Goal: Information Seeking & Learning: Learn about a topic

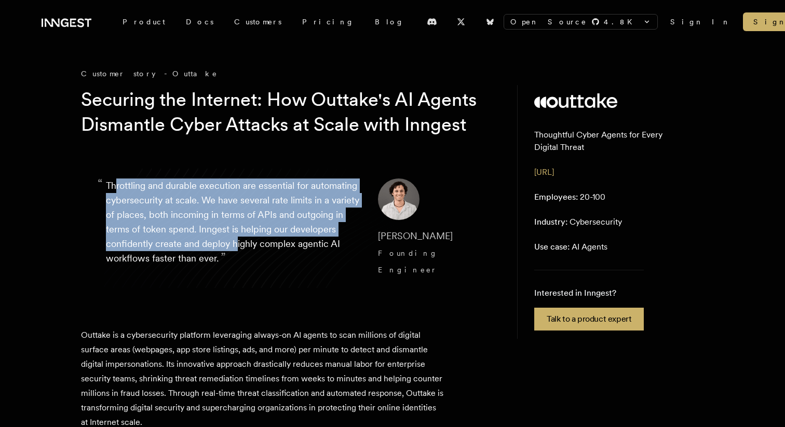
drag, startPoint x: 117, startPoint y: 208, endPoint x: 303, endPoint y: 276, distance: 197.8
click at [303, 276] on p "“ Throttling and durable execution are essential for automating cybersecurity a…" at bounding box center [233, 228] width 255 height 100
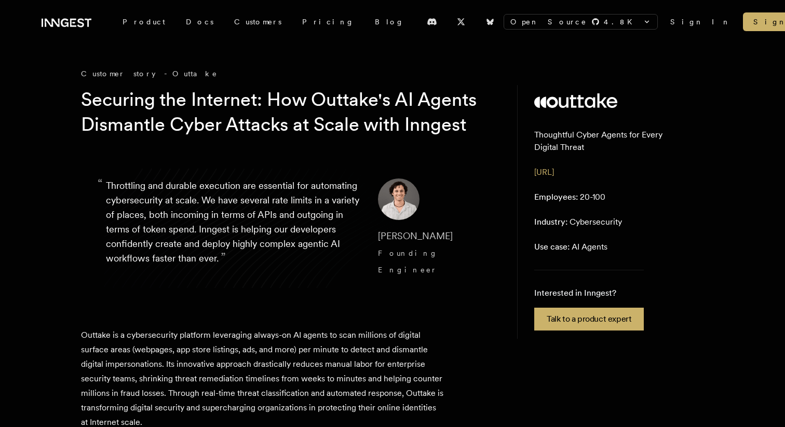
click at [226, 265] on span "”" at bounding box center [223, 257] width 5 height 15
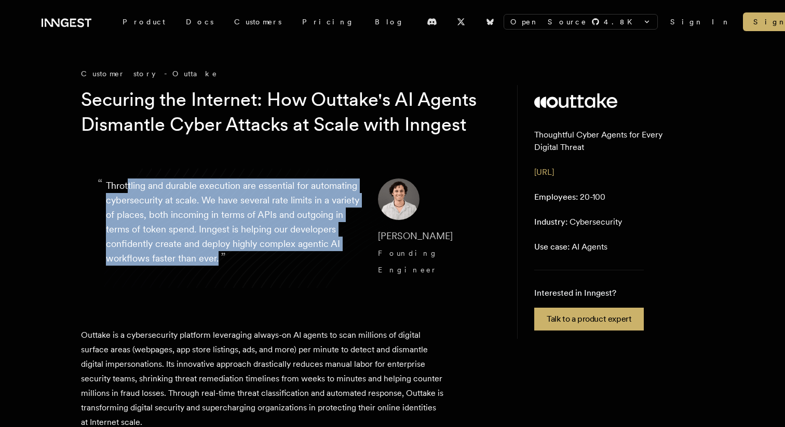
drag, startPoint x: 298, startPoint y: 281, endPoint x: 127, endPoint y: 205, distance: 187.0
click at [127, 205] on p "“ Throttling and durable execution are essential for automating cybersecurity a…" at bounding box center [233, 228] width 255 height 100
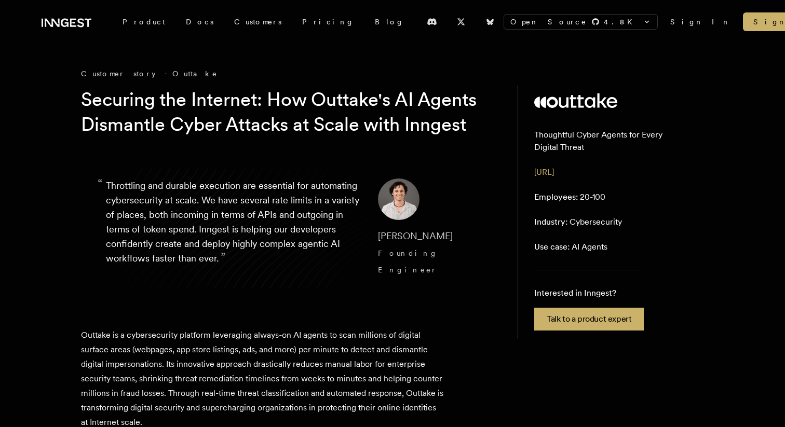
click at [126, 215] on p "“ Throttling and durable execution are essential for automating cybersecurity a…" at bounding box center [233, 228] width 255 height 100
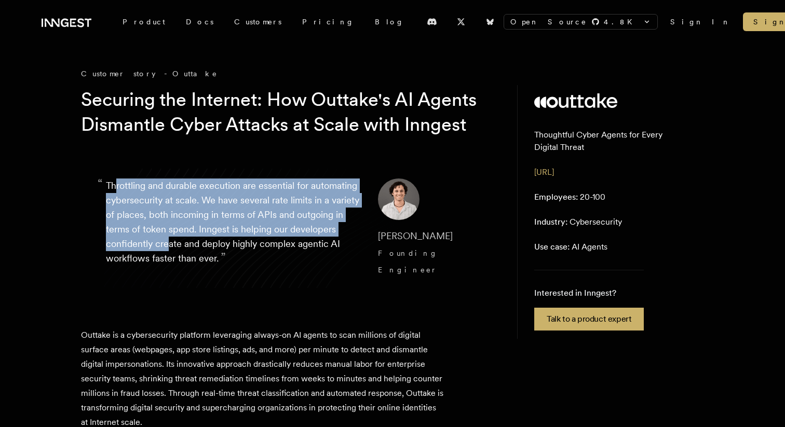
drag, startPoint x: 114, startPoint y: 211, endPoint x: 233, endPoint y: 268, distance: 132.3
click at [233, 268] on p "“ Throttling and durable execution are essential for automating cybersecurity a…" at bounding box center [233, 228] width 255 height 100
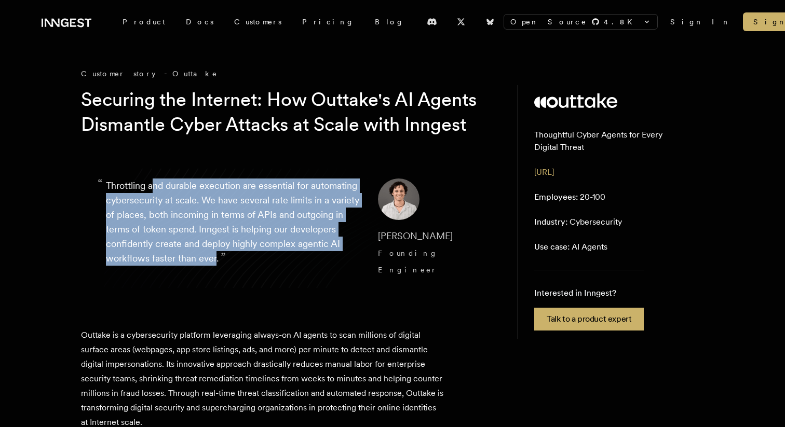
drag, startPoint x: 296, startPoint y: 284, endPoint x: 155, endPoint y: 215, distance: 157.6
click at [155, 215] on p "“ Throttling and durable execution are essential for automating cybersecurity a…" at bounding box center [233, 228] width 255 height 100
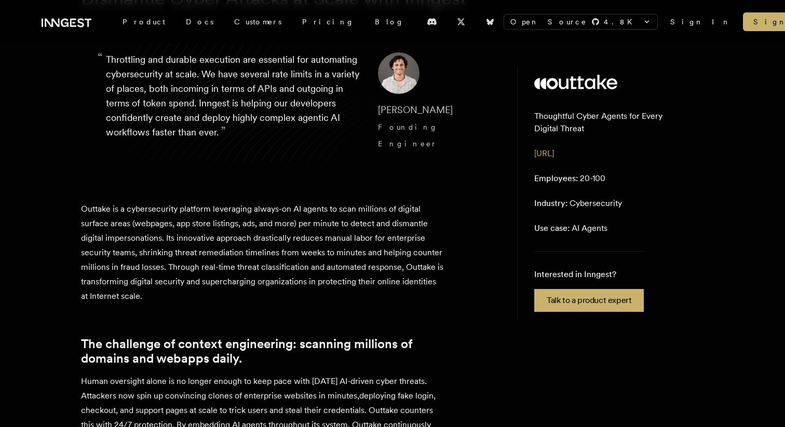
scroll to position [172, 0]
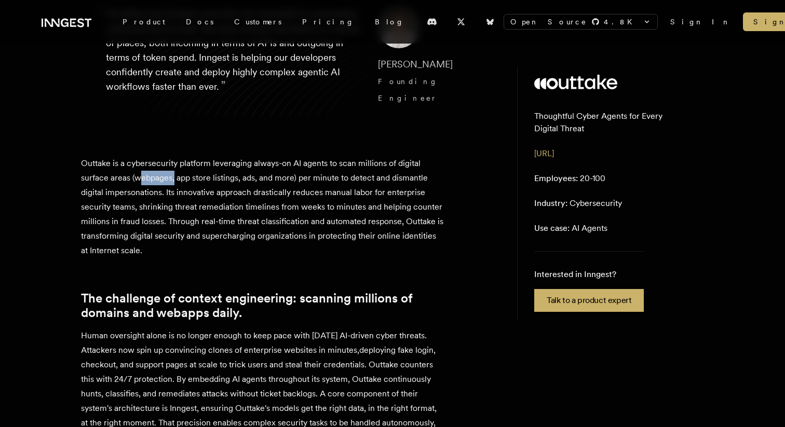
drag, startPoint x: 138, startPoint y: 196, endPoint x: 174, endPoint y: 196, distance: 36.8
click at [174, 196] on p "Outtake is a cybersecurity platform leveraging always-on AI agents to scan mill…" at bounding box center [262, 207] width 363 height 102
drag, startPoint x: 180, startPoint y: 196, endPoint x: 215, endPoint y: 196, distance: 34.8
click at [215, 196] on p "Outtake is a cybersecurity platform leveraging always-on AI agents to scan mill…" at bounding box center [262, 207] width 363 height 102
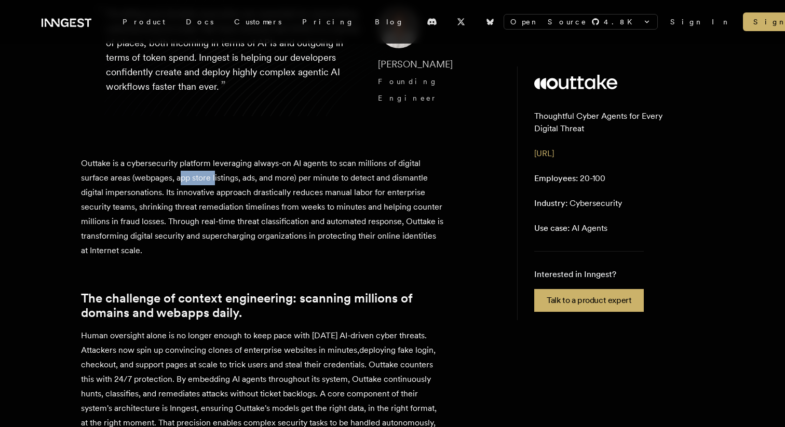
click at [215, 196] on p "Outtake is a cybersecurity platform leveraging always-on AI agents to scan mill…" at bounding box center [262, 207] width 363 height 102
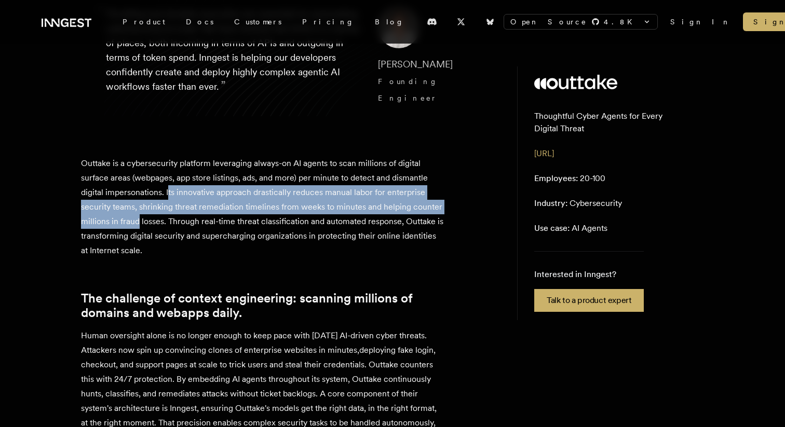
drag, startPoint x: 169, startPoint y: 203, endPoint x: 169, endPoint y: 241, distance: 37.9
click at [169, 240] on p "Outtake is a cybersecurity platform leveraging always-on AI agents to scan mill…" at bounding box center [262, 207] width 363 height 102
click at [169, 241] on p "Outtake is a cybersecurity platform leveraging always-on AI agents to scan mill…" at bounding box center [262, 207] width 363 height 102
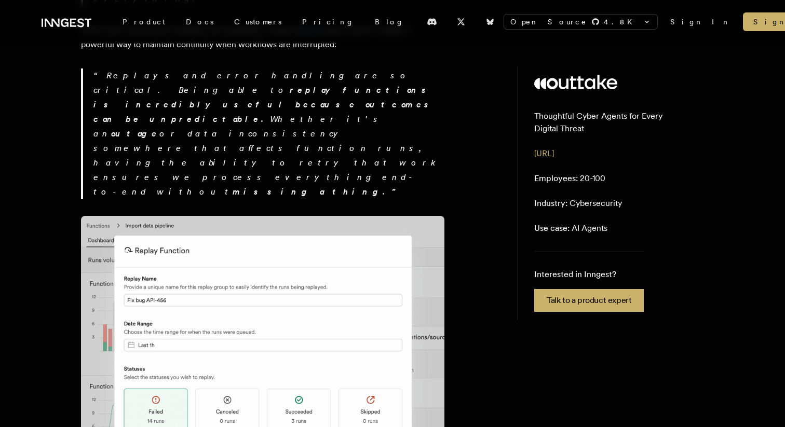
scroll to position [1972, 0]
drag, startPoint x: 136, startPoint y: 283, endPoint x: 160, endPoint y: 323, distance: 47.0
drag, startPoint x: 175, startPoint y: 331, endPoint x: 161, endPoint y: 313, distance: 22.9
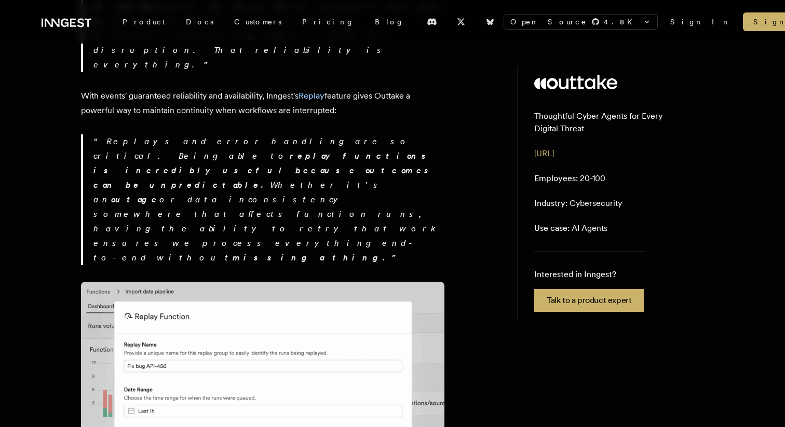
scroll to position [1904, 0]
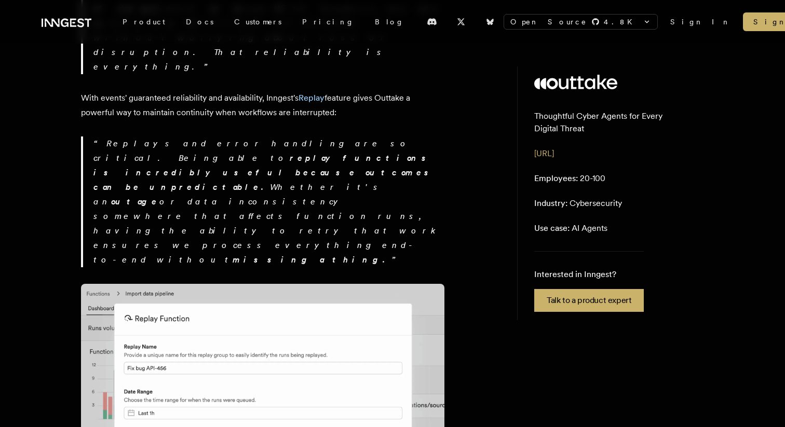
drag, startPoint x: 130, startPoint y: 250, endPoint x: 177, endPoint y: 282, distance: 56.8
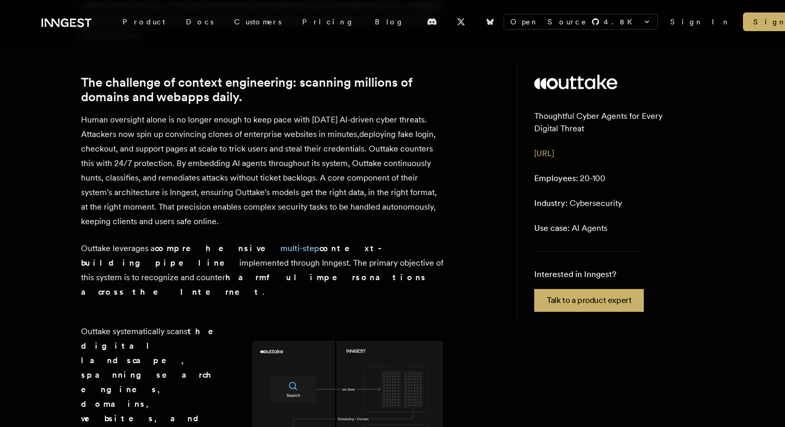
scroll to position [394, 0]
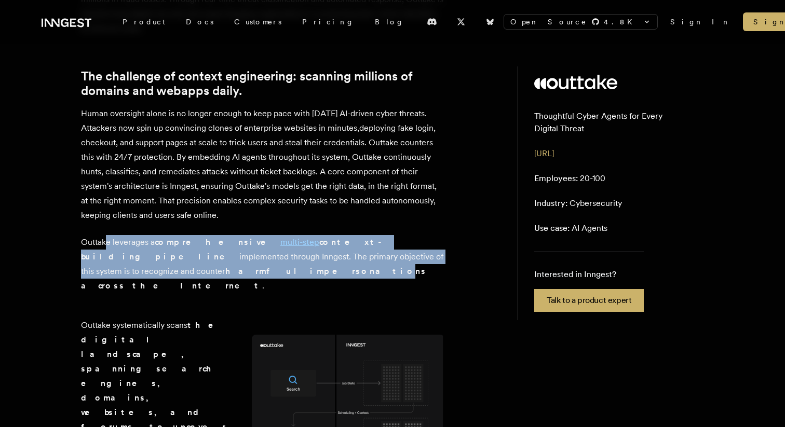
drag, startPoint x: 105, startPoint y: 254, endPoint x: 131, endPoint y: 285, distance: 41.3
click at [131, 285] on p "Outtake leverages a comprehensive multi-step context-building pipeline implemen…" at bounding box center [262, 264] width 363 height 58
click at [131, 285] on strong "harmful impersonations across the Internet" at bounding box center [254, 278] width 346 height 24
drag, startPoint x: 154, startPoint y: 287, endPoint x: 122, endPoint y: 262, distance: 40.5
click at [122, 262] on p "Outtake leverages a comprehensive multi-step context-building pipeline implemen…" at bounding box center [262, 264] width 363 height 58
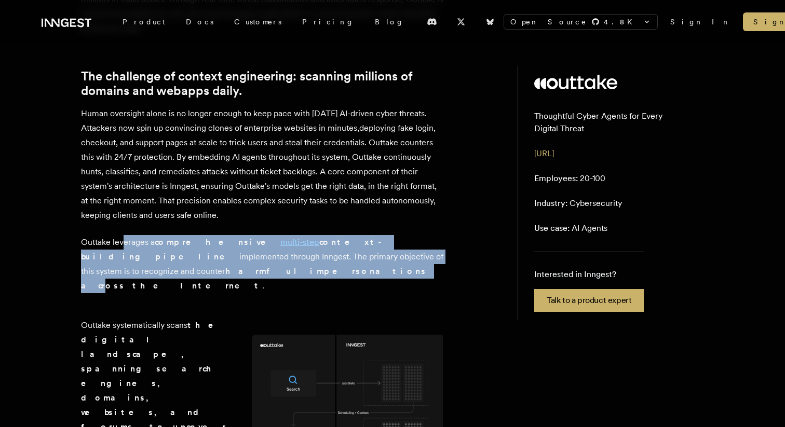
click at [122, 262] on p "Outtake leverages a comprehensive multi-step context-building pipeline implemen…" at bounding box center [262, 264] width 363 height 58
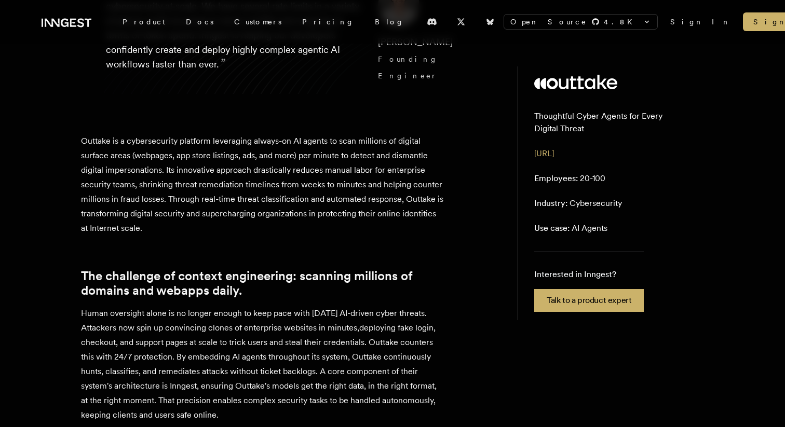
scroll to position [100, 0]
